Goal: Task Accomplishment & Management: Use online tool/utility

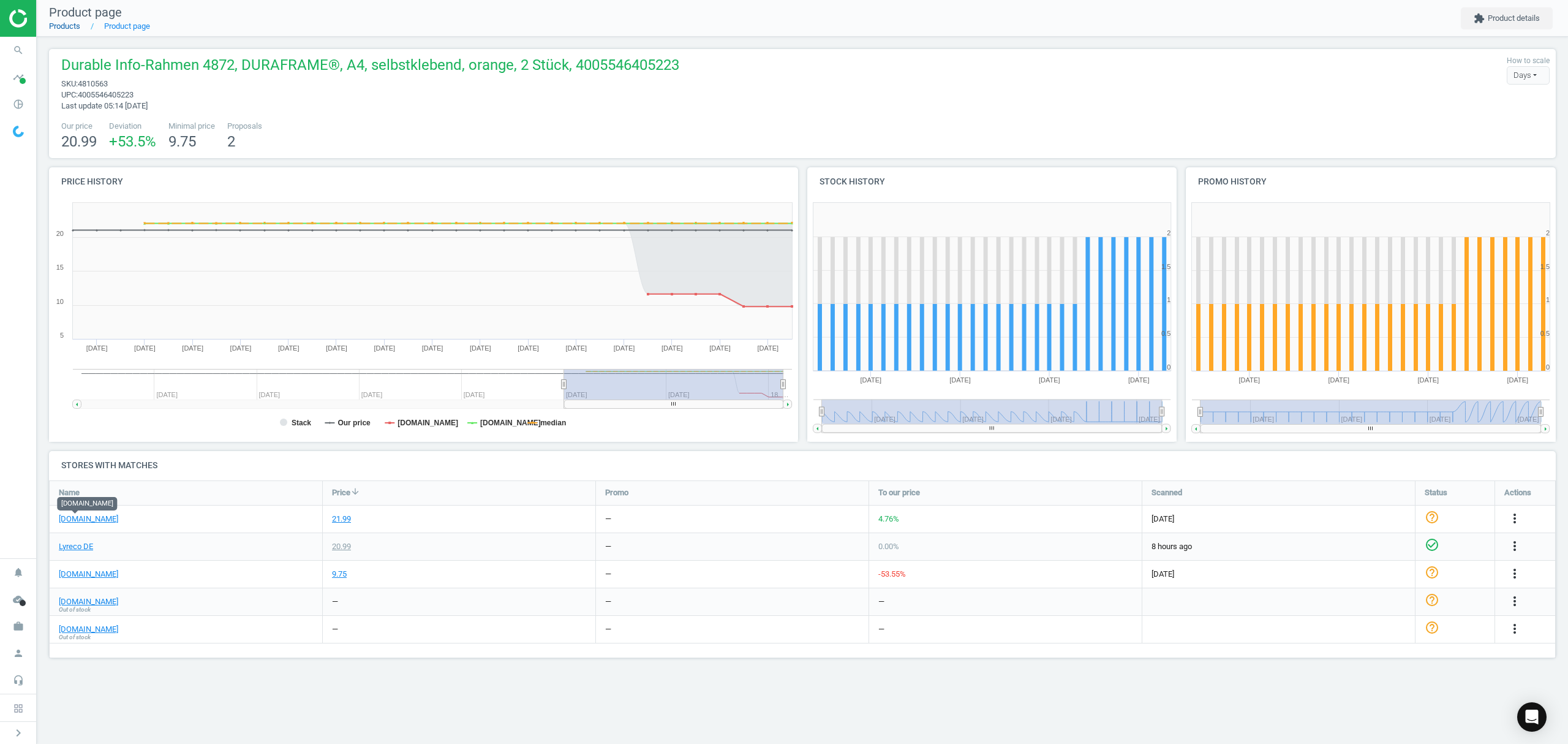
scroll to position [203, 1532]
click at [61, 27] on link "Products" at bounding box center [65, 26] width 31 height 9
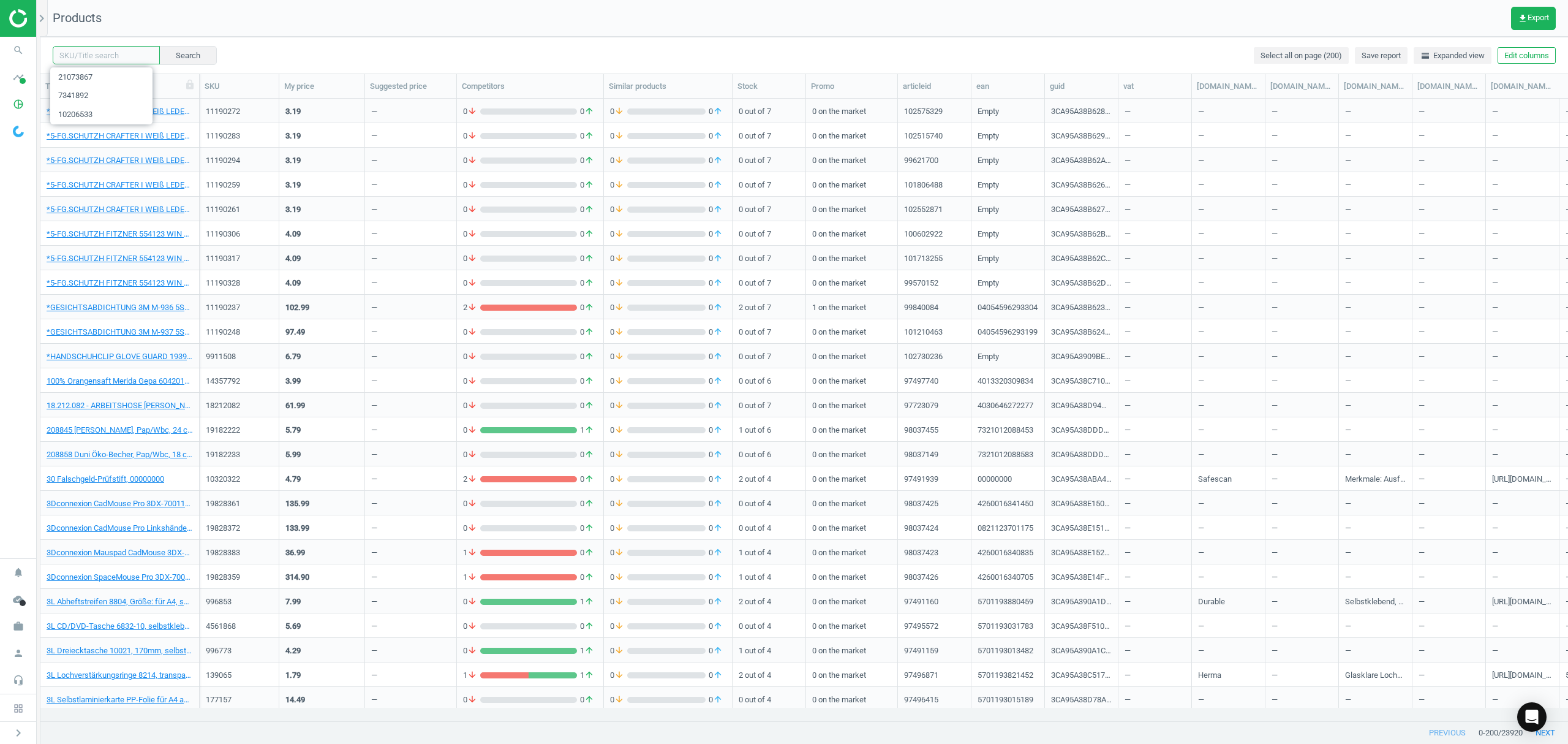
click at [96, 57] on input "text" at bounding box center [105, 55] width 107 height 18
paste input "12146436"
type input "12146436"
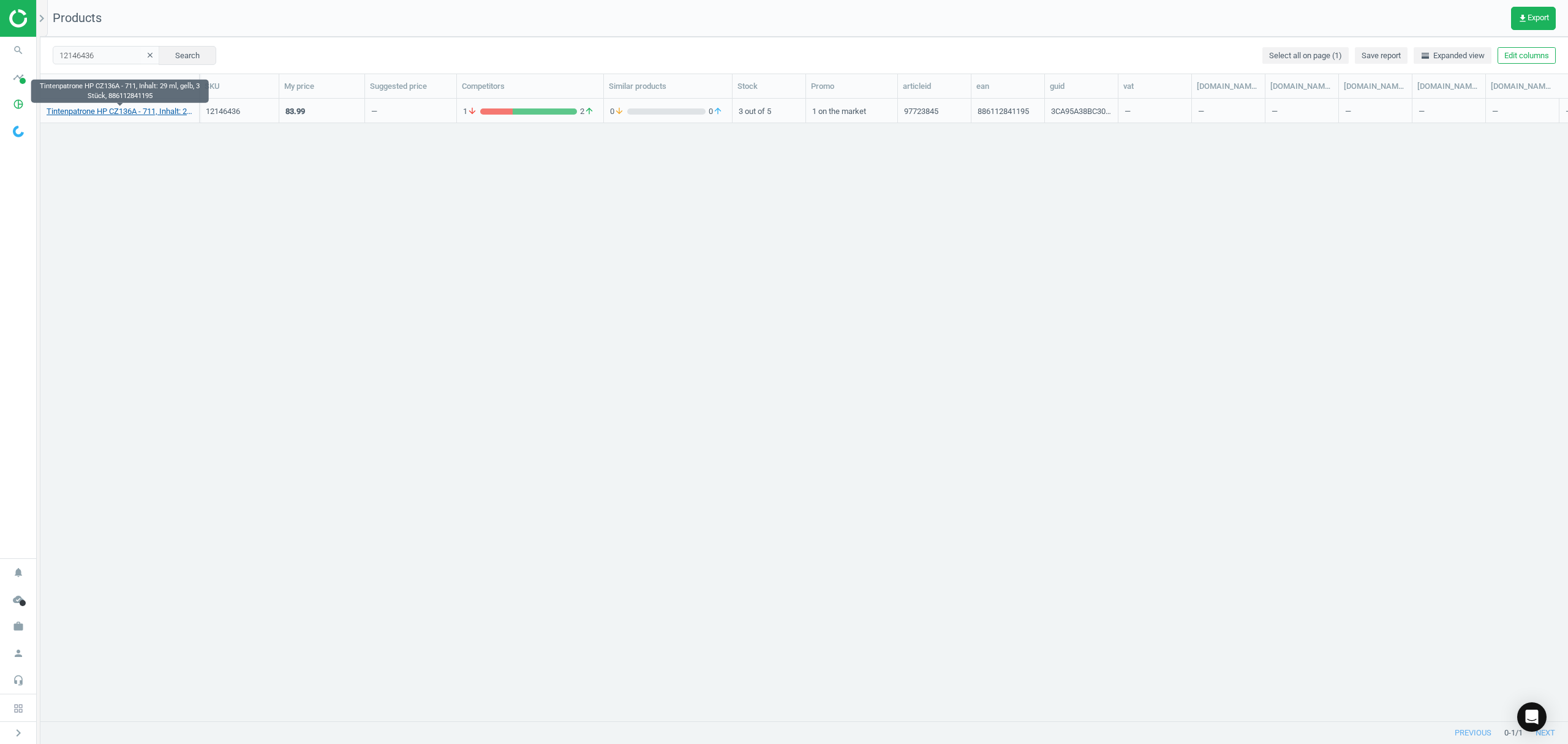
click at [106, 113] on link "Tintenpatrone HP CZ136A - 711, Inhalt: 29 ml, gelb, 3 Stück, 886112841195" at bounding box center [119, 112] width 146 height 11
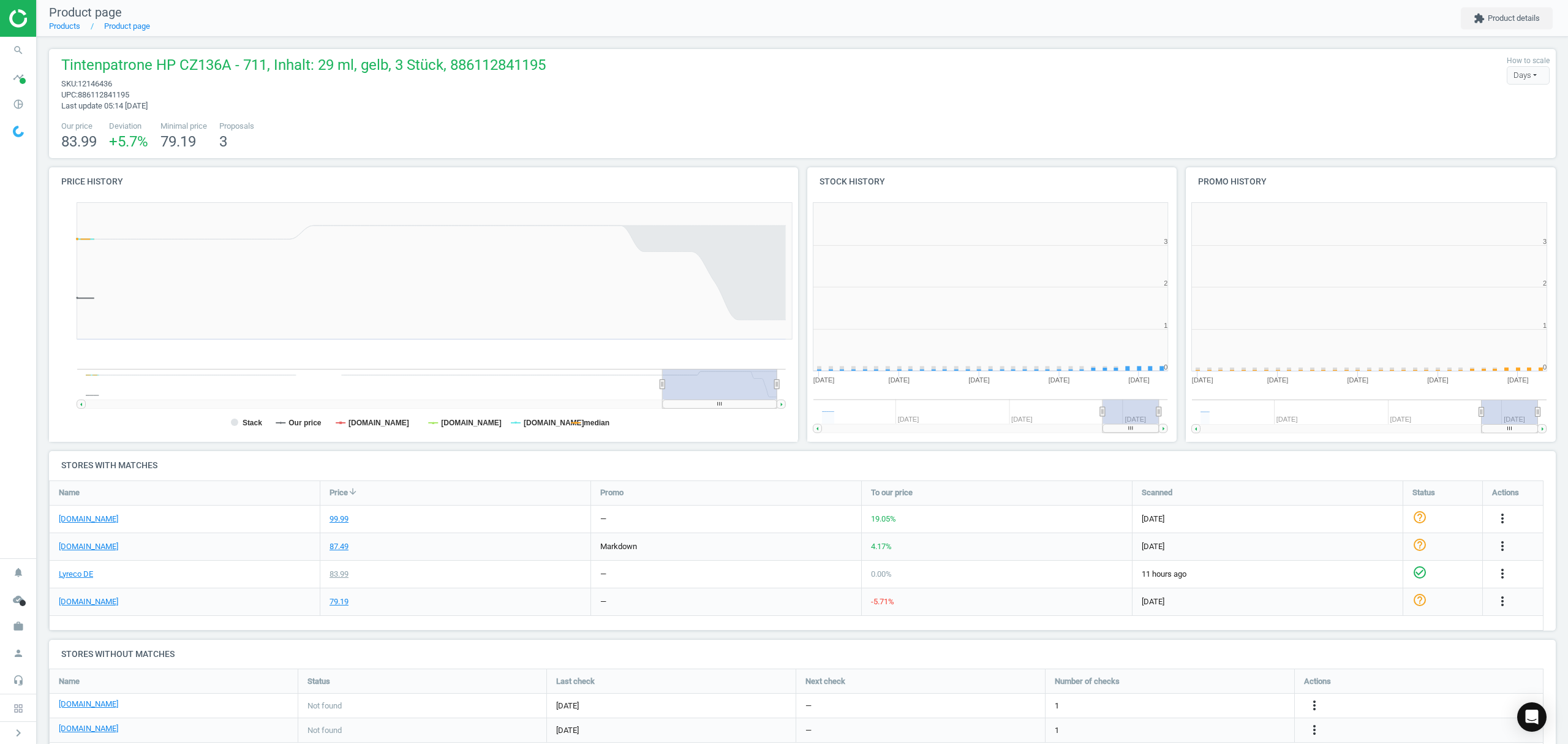
scroll to position [270, 392]
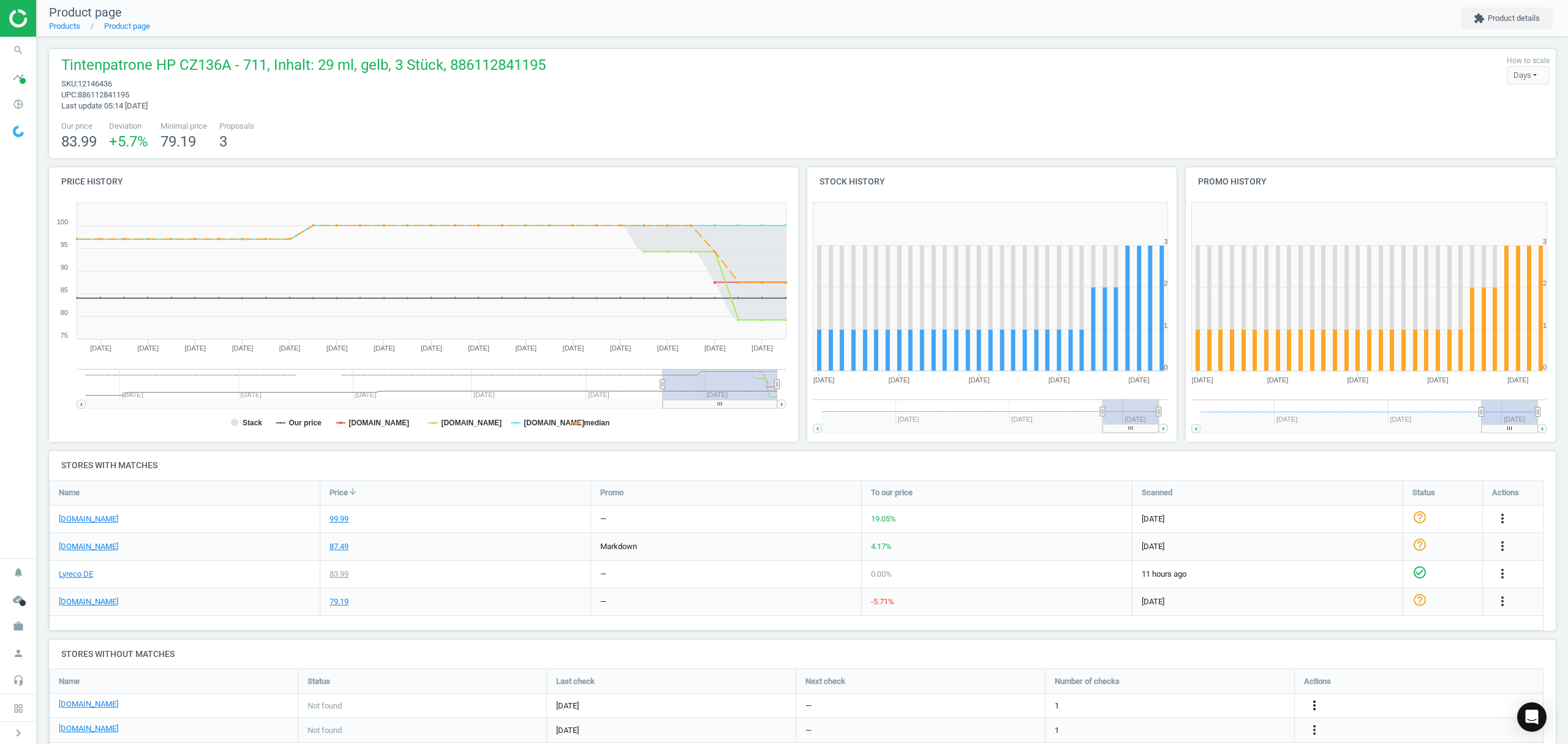
click at [1494, 581] on icon "more_vert" at bounding box center [1501, 573] width 14 height 14
click at [1188, 702] on link "Edit URL/product option" at bounding box center [1218, 705] width 168 height 19
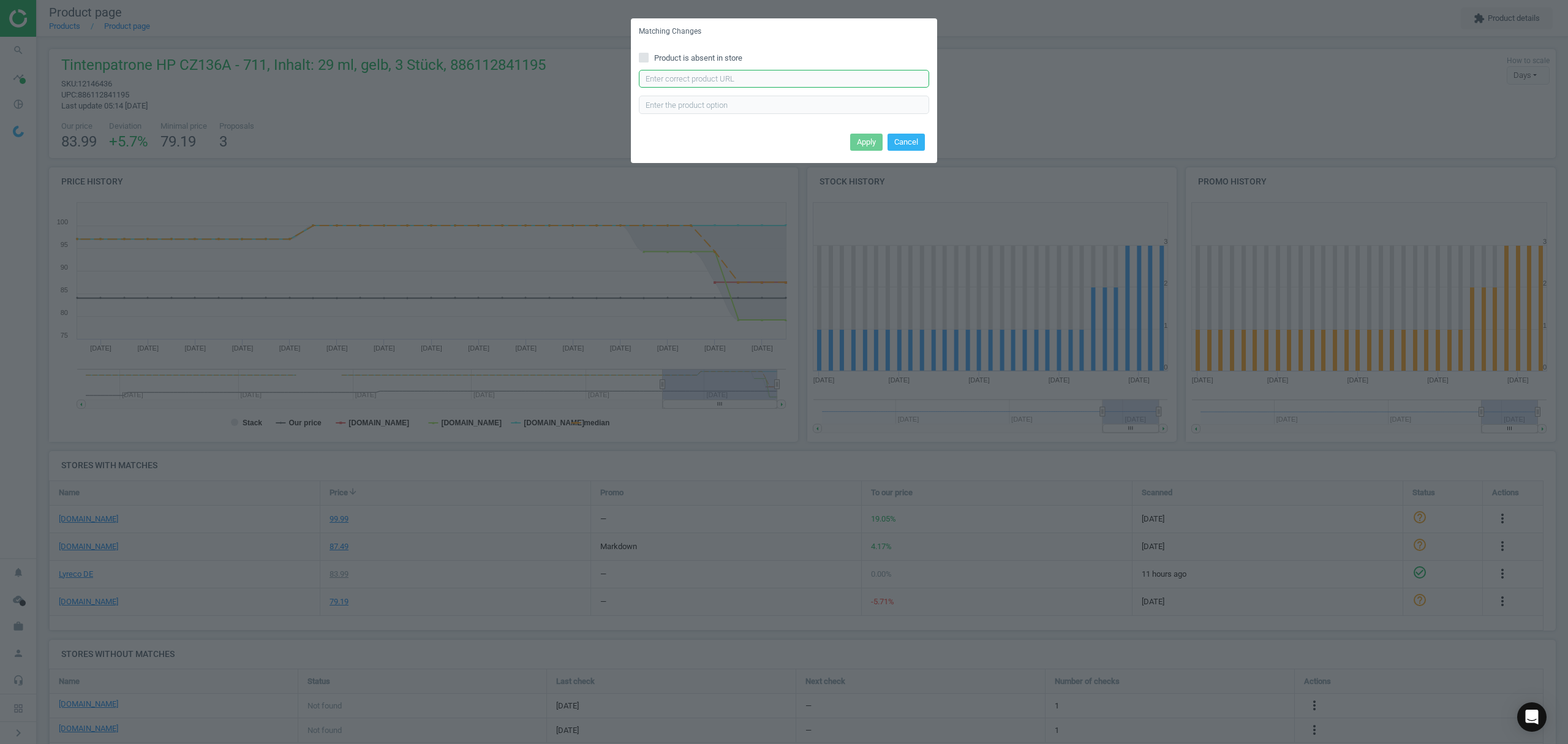
click at [811, 76] on input "text" at bounding box center [784, 79] width 290 height 18
paste input "[URL][DOMAIN_NAME]"
type input "[URL][DOMAIN_NAME]"
click at [867, 135] on button "Apply" at bounding box center [866, 142] width 33 height 17
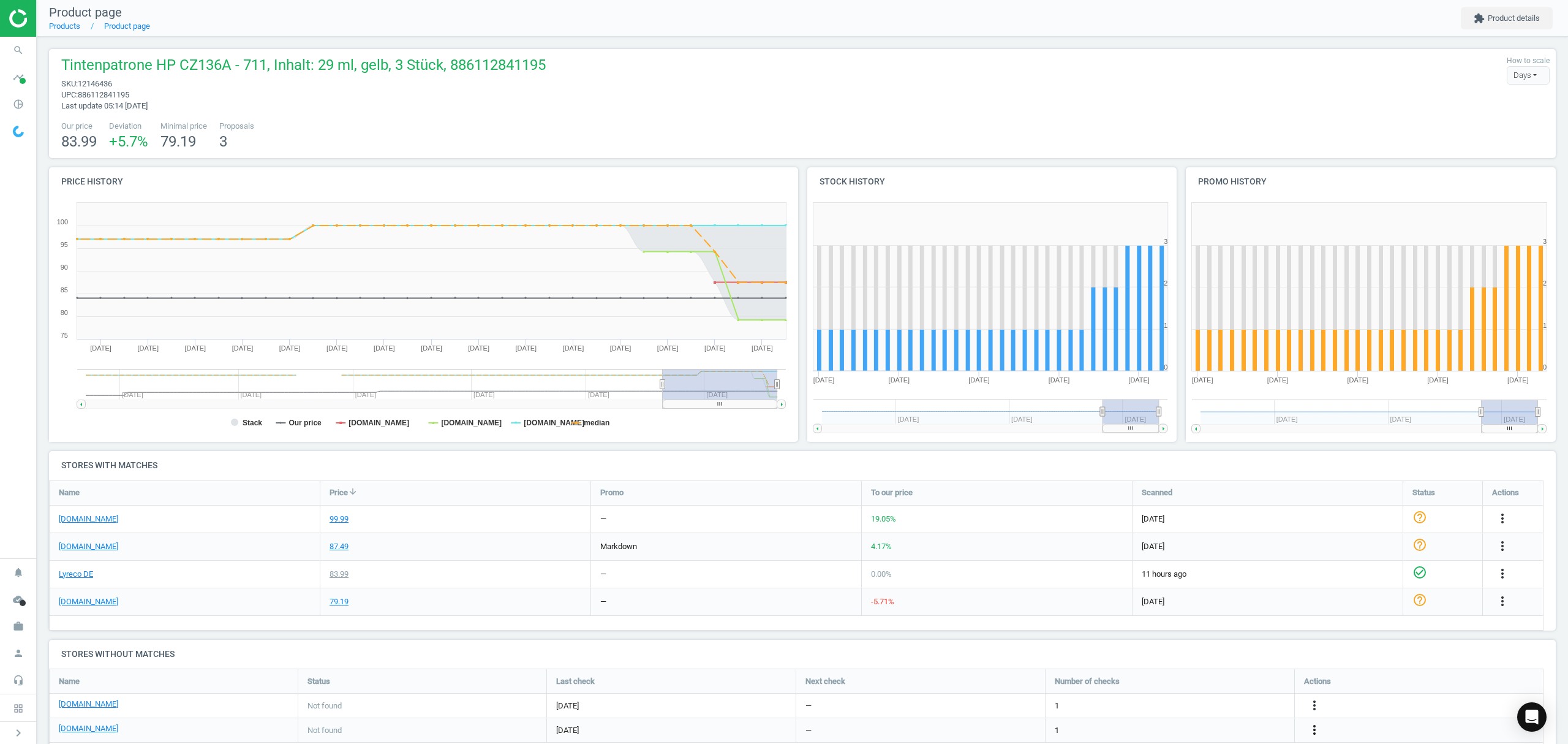
click at [1313, 733] on icon "more_vert" at bounding box center [1314, 729] width 14 height 14
click at [1197, 712] on link "Edit URL/product option" at bounding box center [1218, 714] width 168 height 19
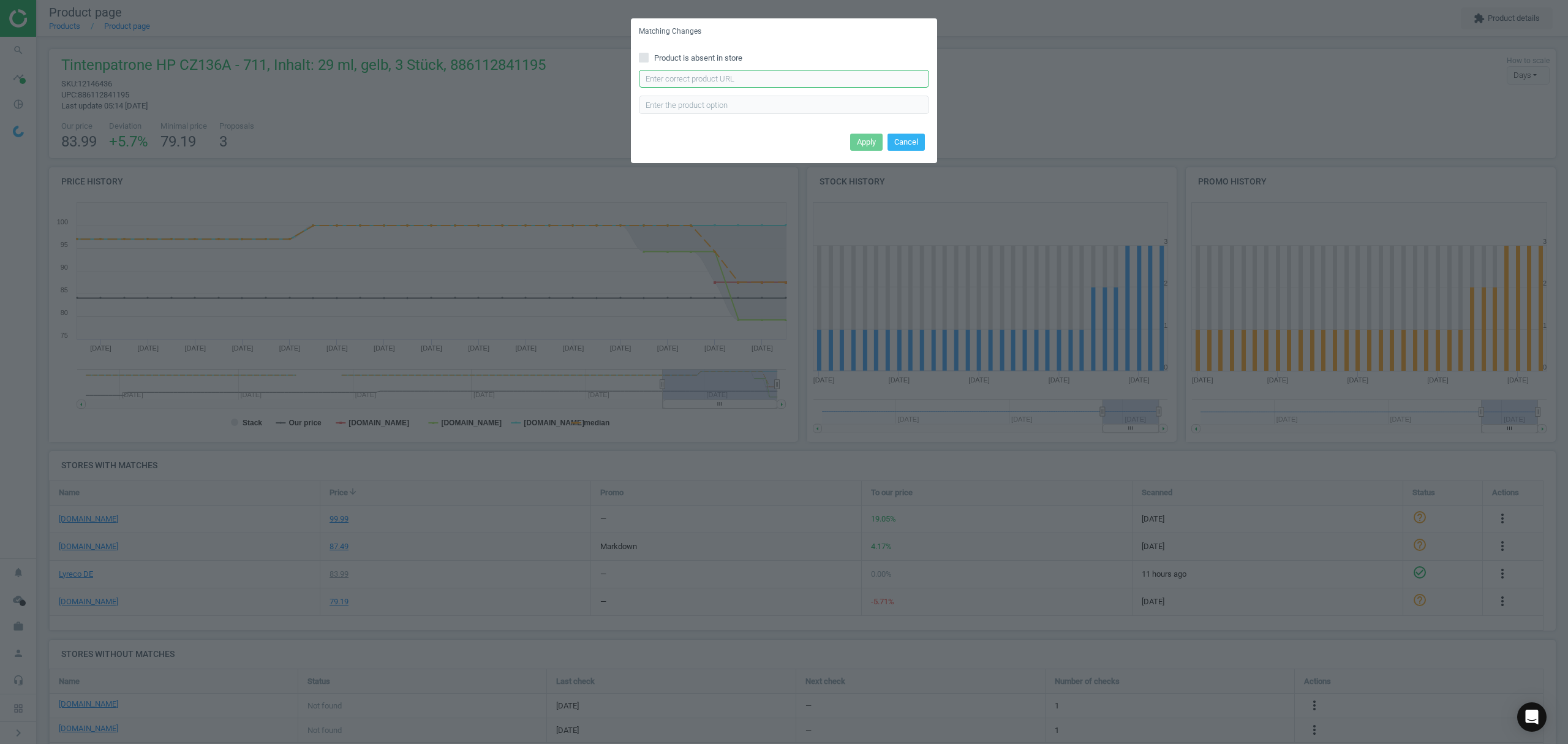
click at [691, 77] on input "text" at bounding box center [784, 79] width 290 height 18
paste input "[URL][DOMAIN_NAME]"
type input "[URL][DOMAIN_NAME]"
click at [858, 138] on button "Apply" at bounding box center [866, 142] width 33 height 17
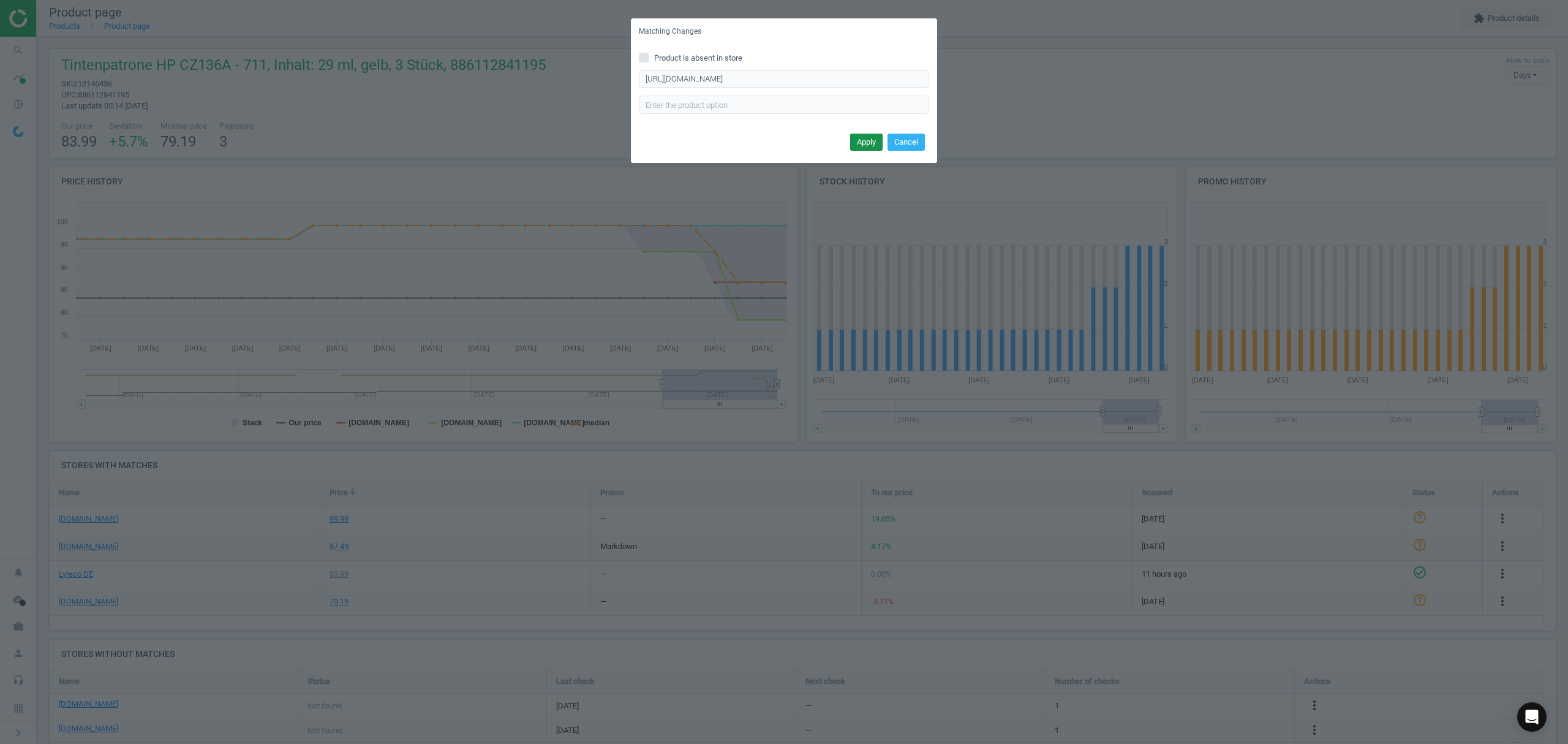
scroll to position [0, 0]
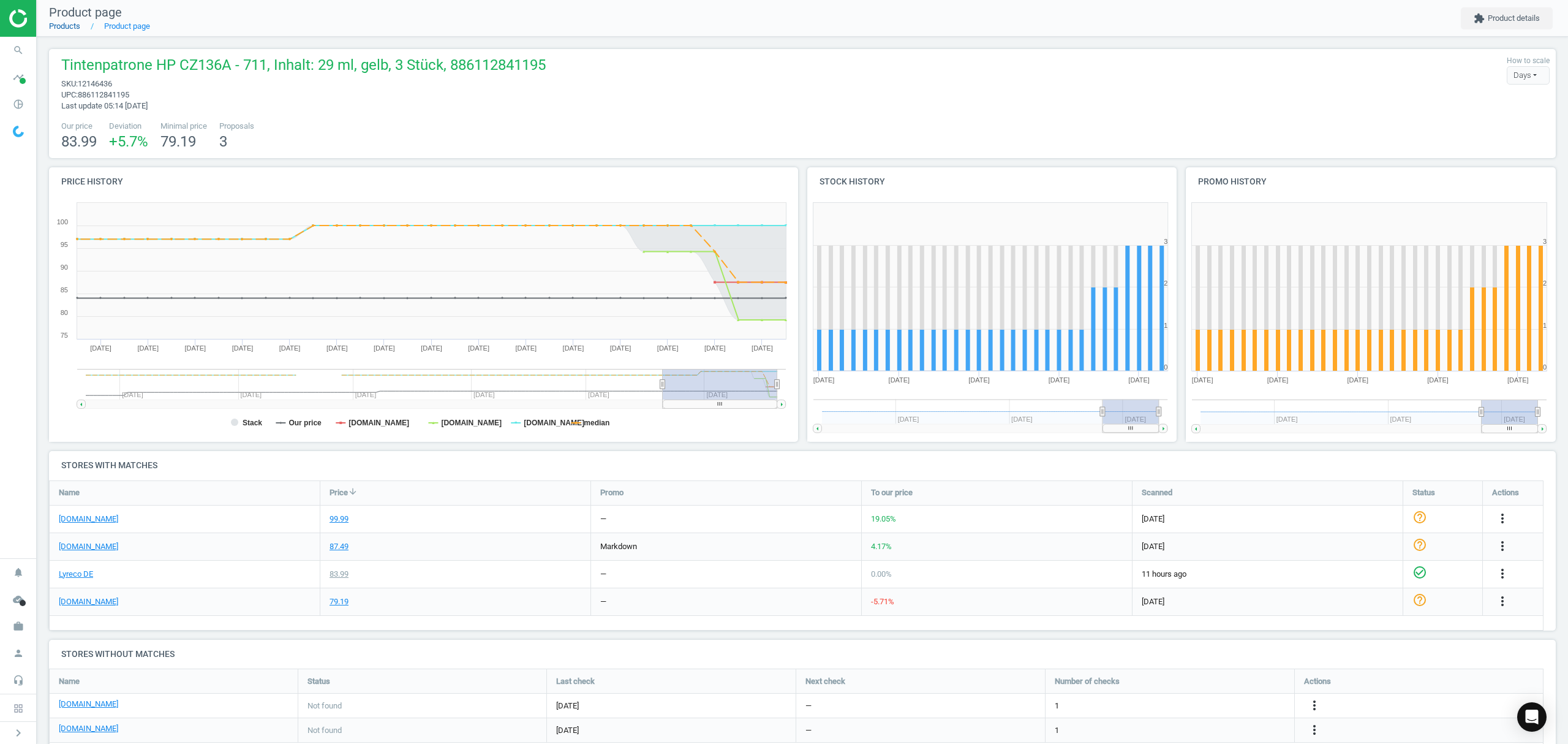
click at [66, 27] on link "Products" at bounding box center [65, 26] width 31 height 9
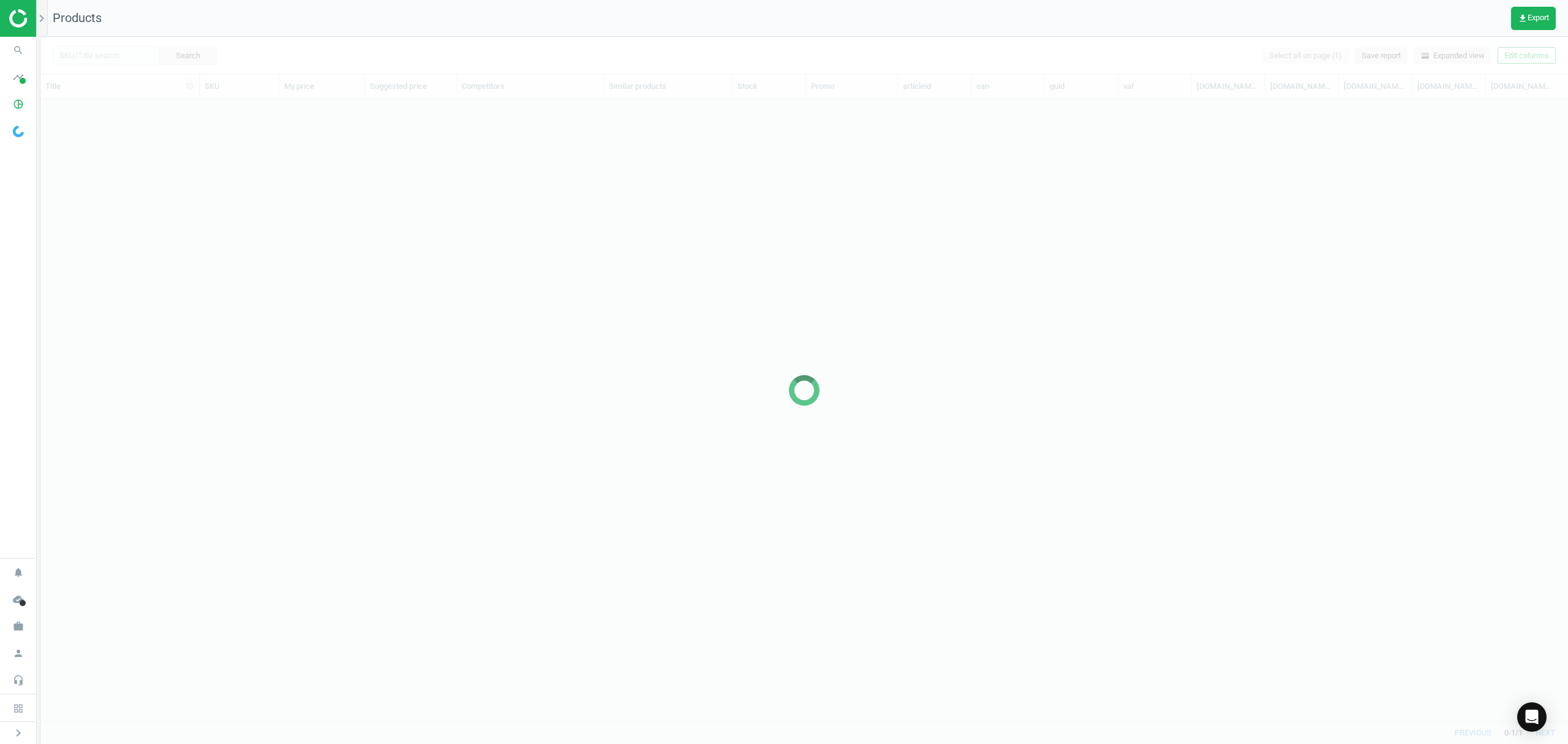
scroll to position [597, 1514]
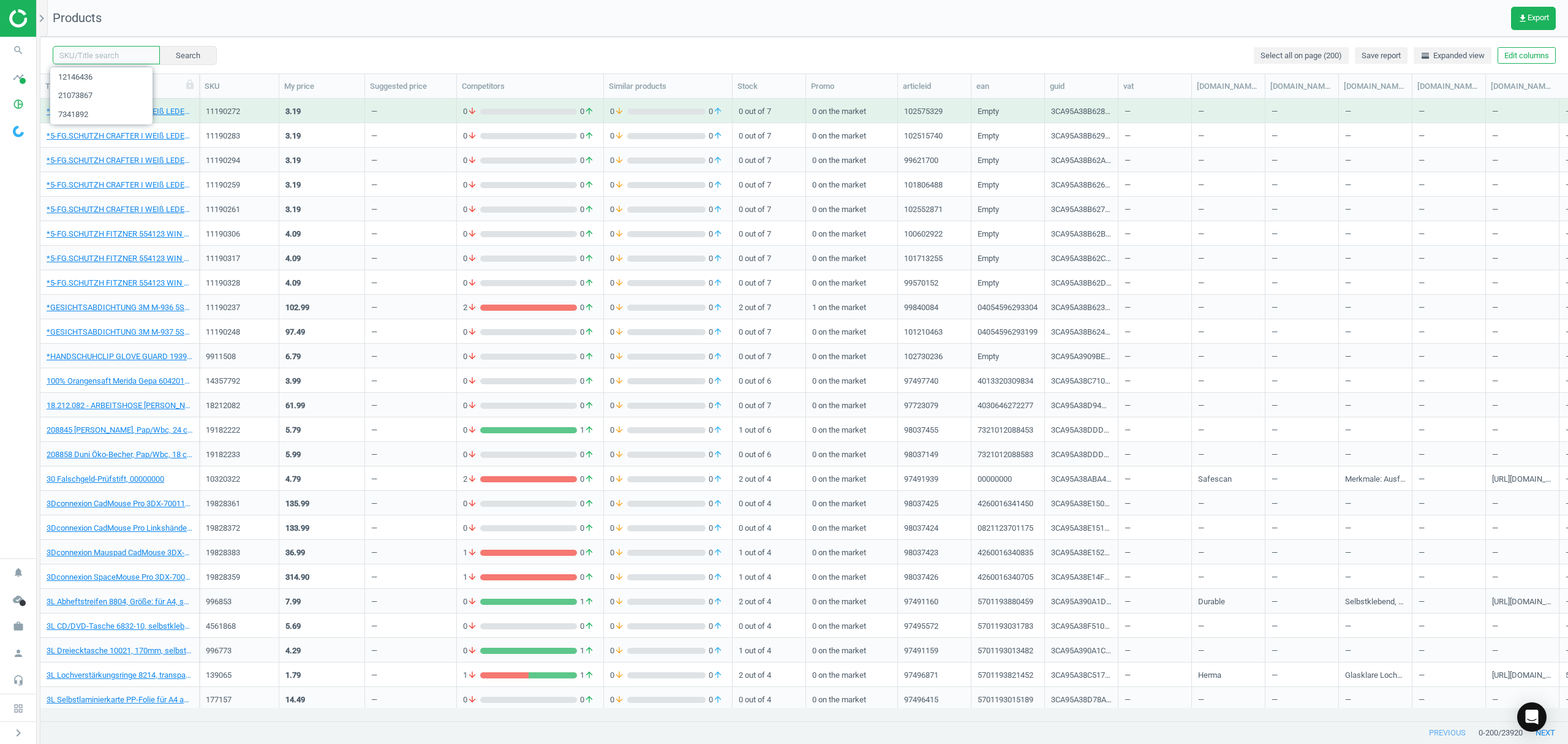
click at [121, 50] on input "text" at bounding box center [105, 55] width 107 height 18
paste input "8774894"
type input "8774894"
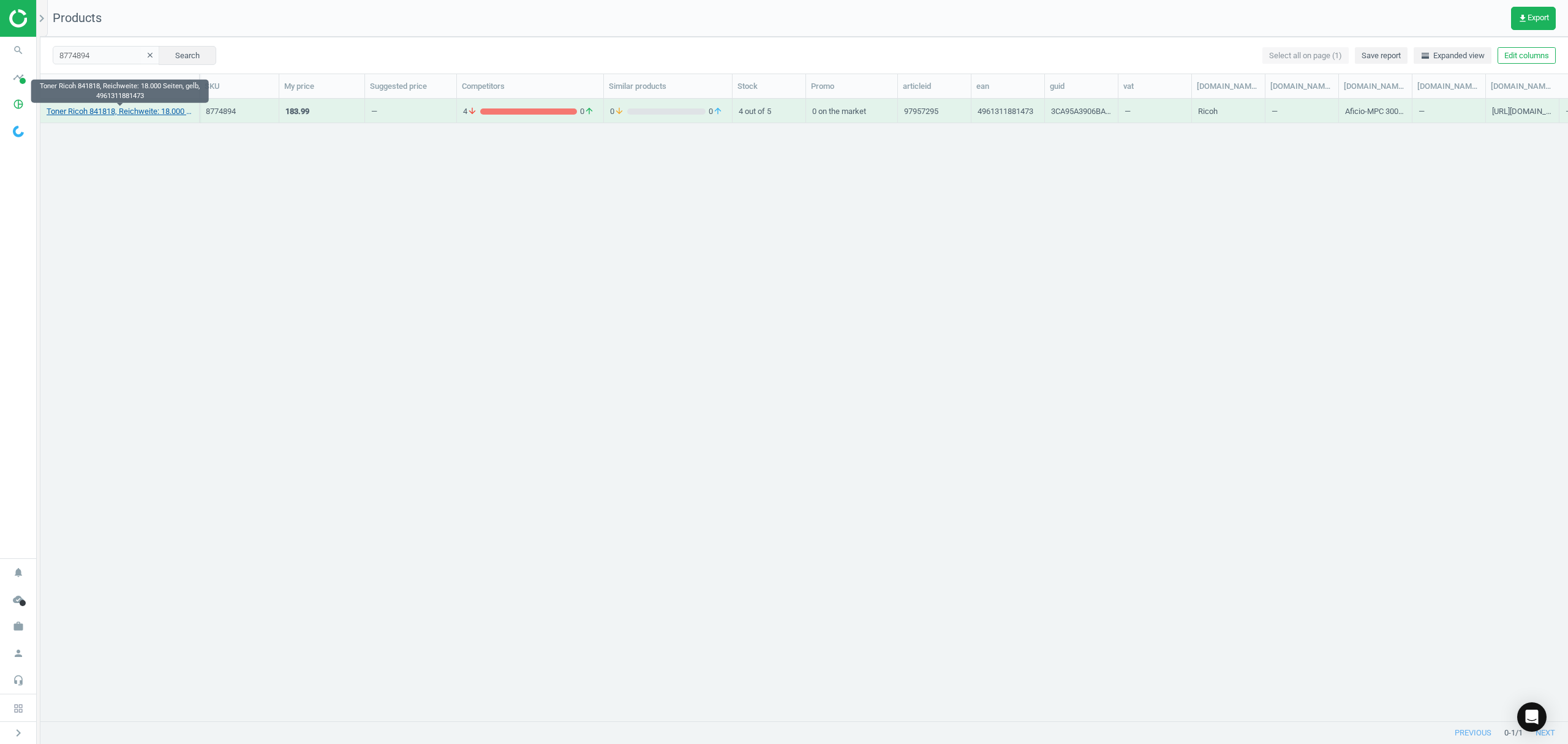
click at [88, 115] on link "Toner Ricoh 841818, Reichweite: 18.000 Seiten, gelb, 4961311881473" at bounding box center [119, 112] width 146 height 11
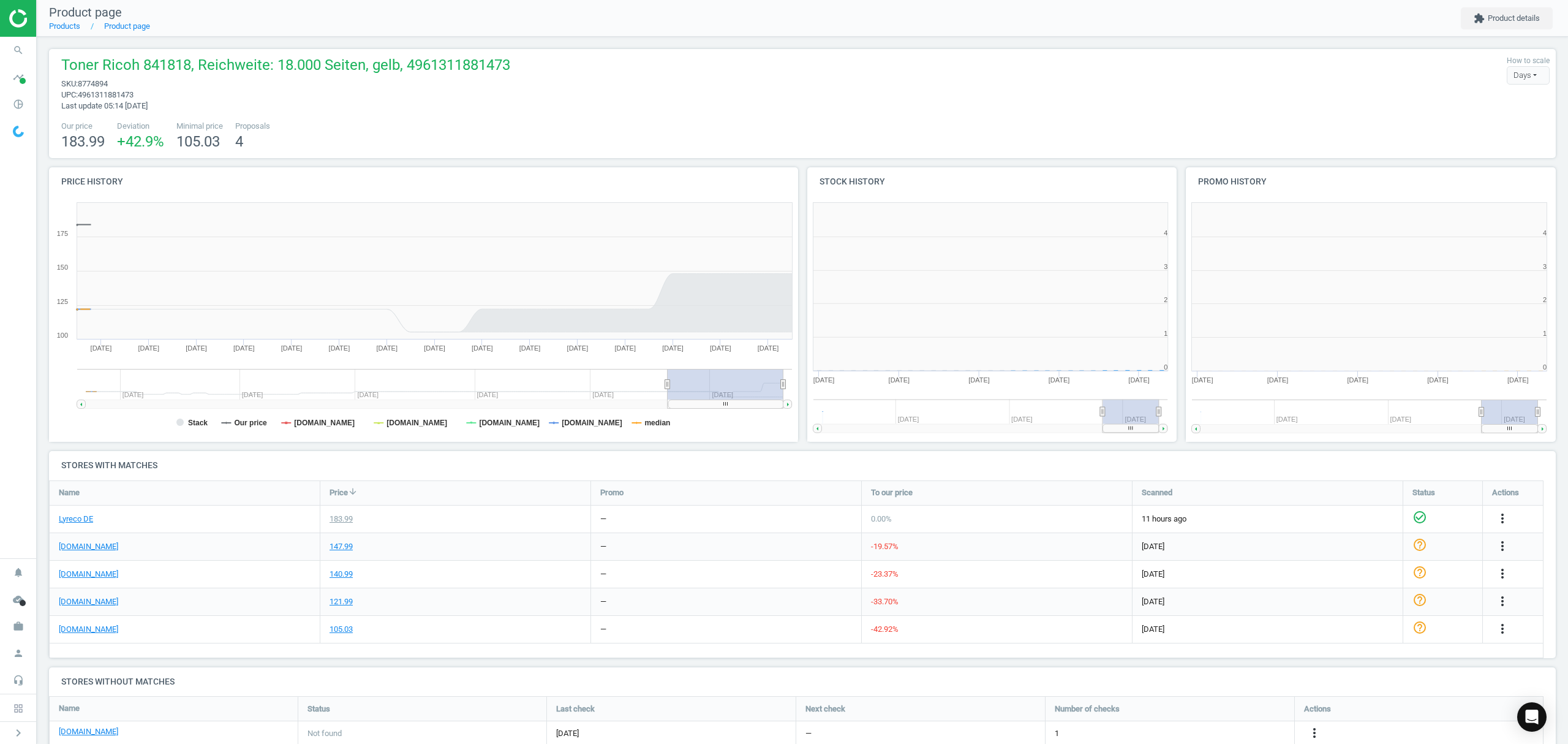
scroll to position [5, 6]
